Goal: Transaction & Acquisition: Purchase product/service

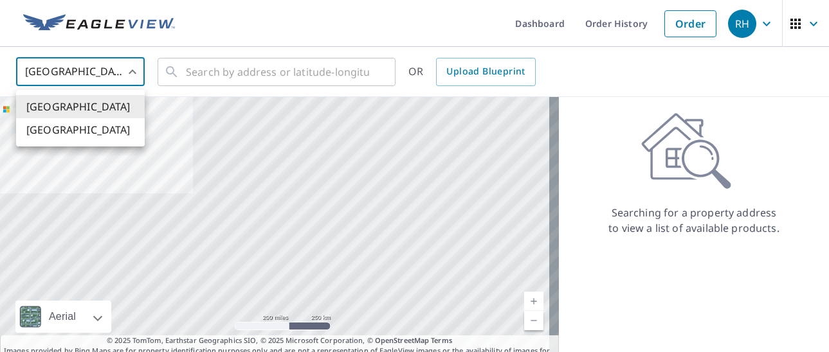
click at [129, 74] on body "RH RH Dashboard Order History Order RH United States US ​ ​ OR Upload Blueprint…" at bounding box center [414, 176] width 829 height 352
click at [66, 107] on li "[GEOGRAPHIC_DATA]" at bounding box center [80, 106] width 129 height 23
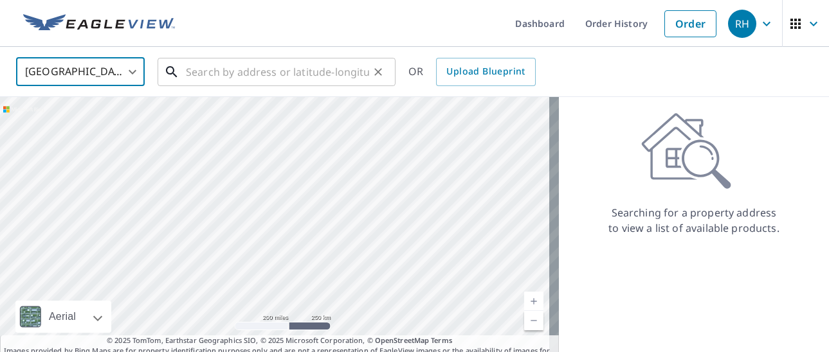
click at [239, 77] on input "text" at bounding box center [277, 72] width 183 height 36
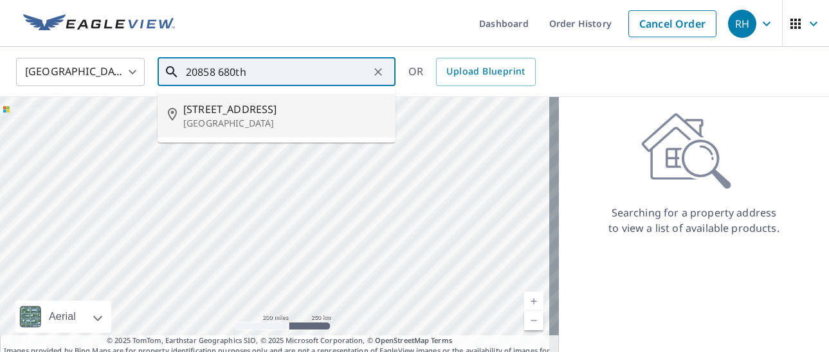
click at [231, 114] on span "[STREET_ADDRESS]" at bounding box center [284, 109] width 202 height 15
type input "[STREET_ADDRESS]"
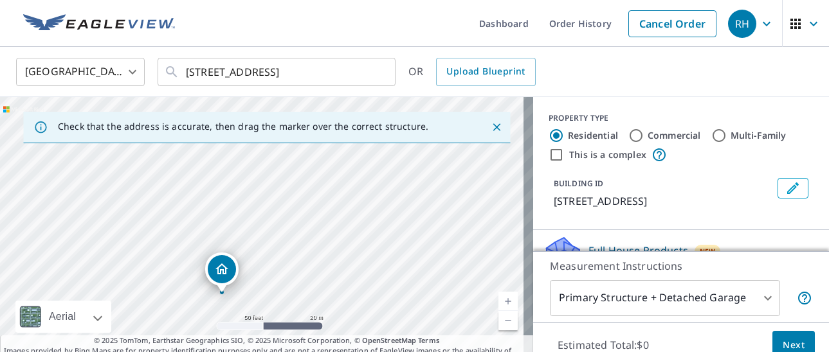
click at [228, 291] on div "Dropped pin, building 1, Residential property, 20858 680th Ave Alden, MN 56009" at bounding box center [222, 286] width 17 height 13
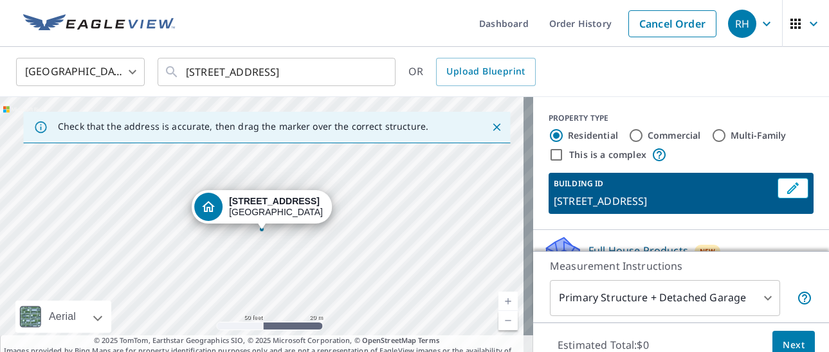
scroll to position [48, 0]
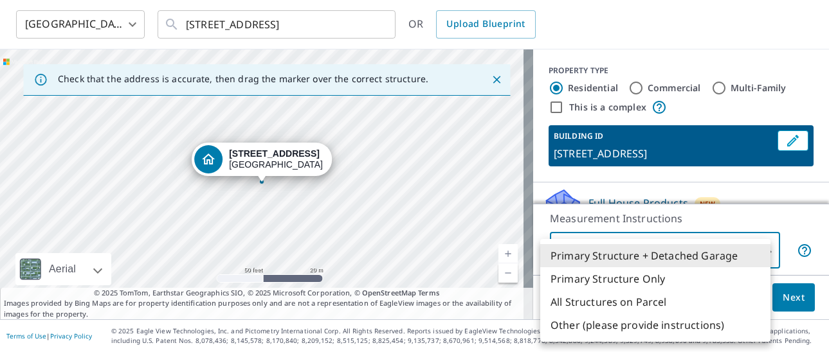
click at [757, 250] on body "RH RH Dashboard Order History Cancel Order RH [GEOGRAPHIC_DATA] US ​ [STREET_AD…" at bounding box center [414, 176] width 829 height 352
click at [643, 278] on li "Primary Structure Only" at bounding box center [655, 279] width 230 height 23
type input "2"
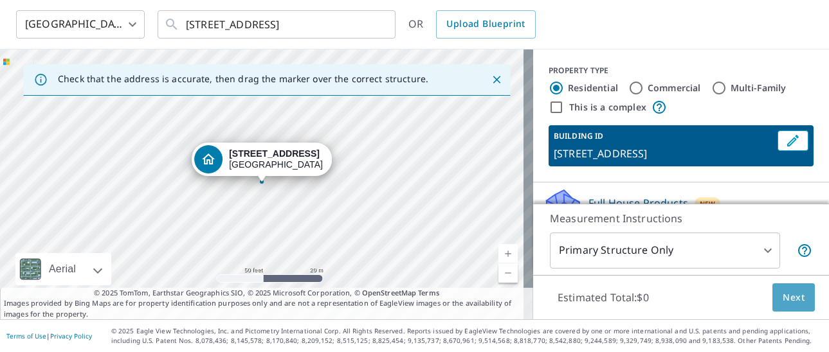
click at [786, 297] on span "Next" at bounding box center [794, 298] width 22 height 16
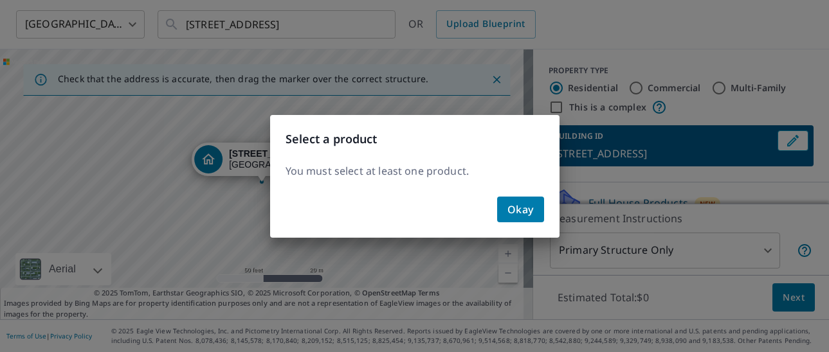
click at [520, 211] on span "Okay" at bounding box center [520, 210] width 26 height 18
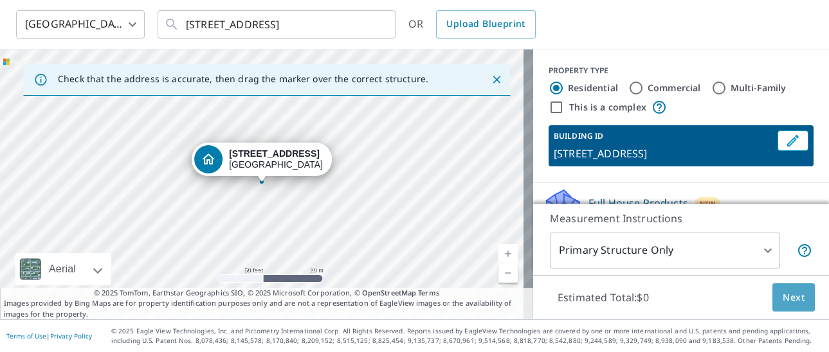
click at [786, 302] on span "Next" at bounding box center [794, 298] width 22 height 16
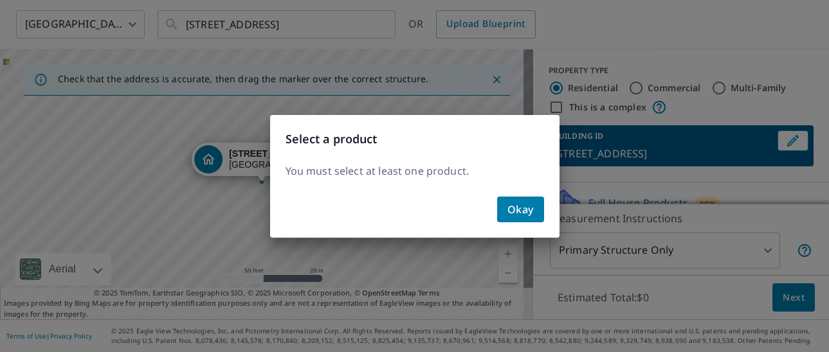
click at [518, 206] on span "Okay" at bounding box center [520, 210] width 26 height 18
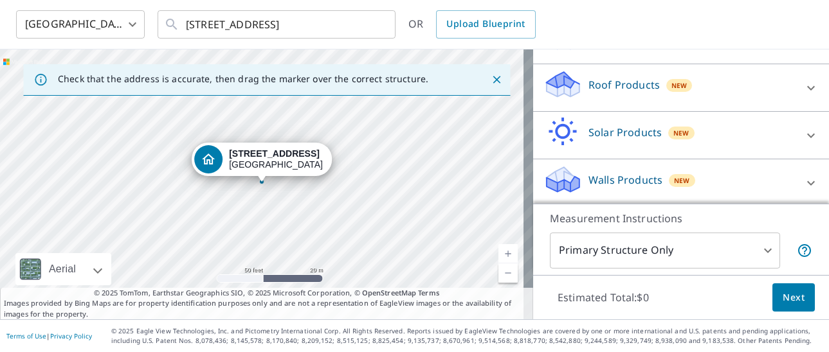
scroll to position [169, 0]
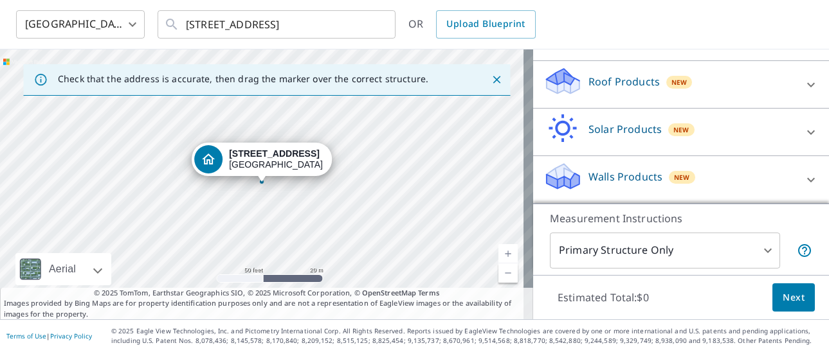
click at [630, 76] on p "Roof Products" at bounding box center [623, 81] width 71 height 15
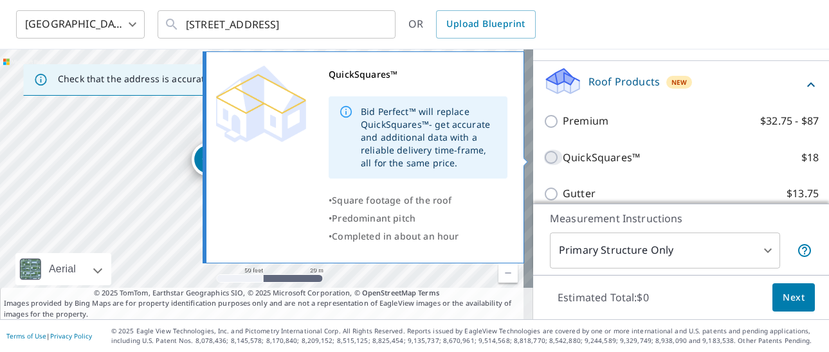
click at [543, 158] on input "QuickSquares™ $18" at bounding box center [552, 157] width 19 height 15
checkbox input "true"
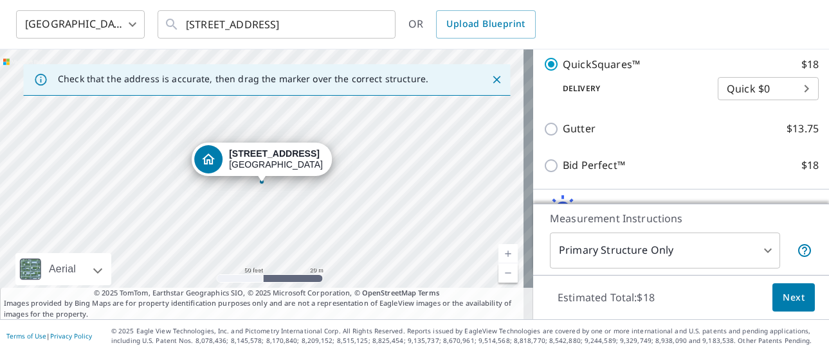
scroll to position [357, 0]
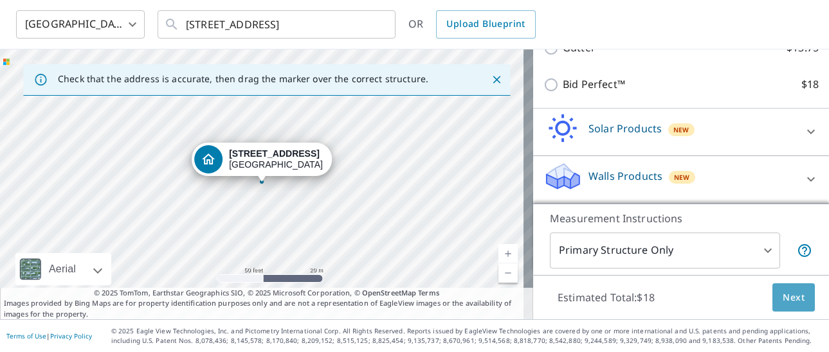
click at [786, 297] on span "Next" at bounding box center [794, 298] width 22 height 16
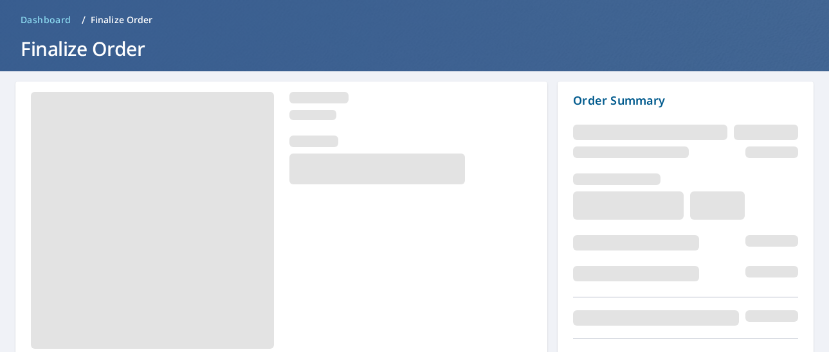
scroll to position [120, 0]
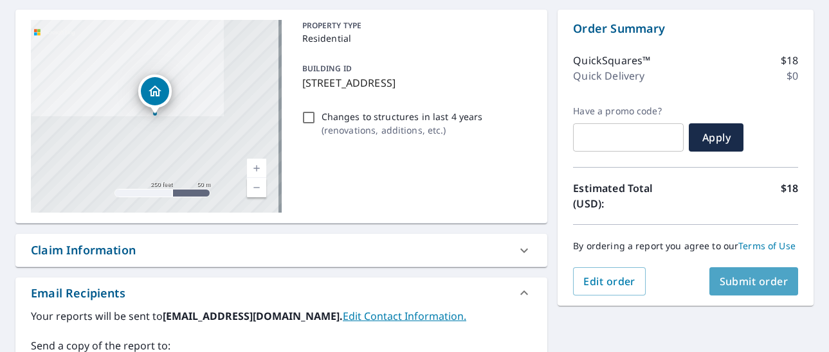
click at [743, 277] on span "Submit order" at bounding box center [754, 282] width 69 height 14
